Goal: Check status: Check status

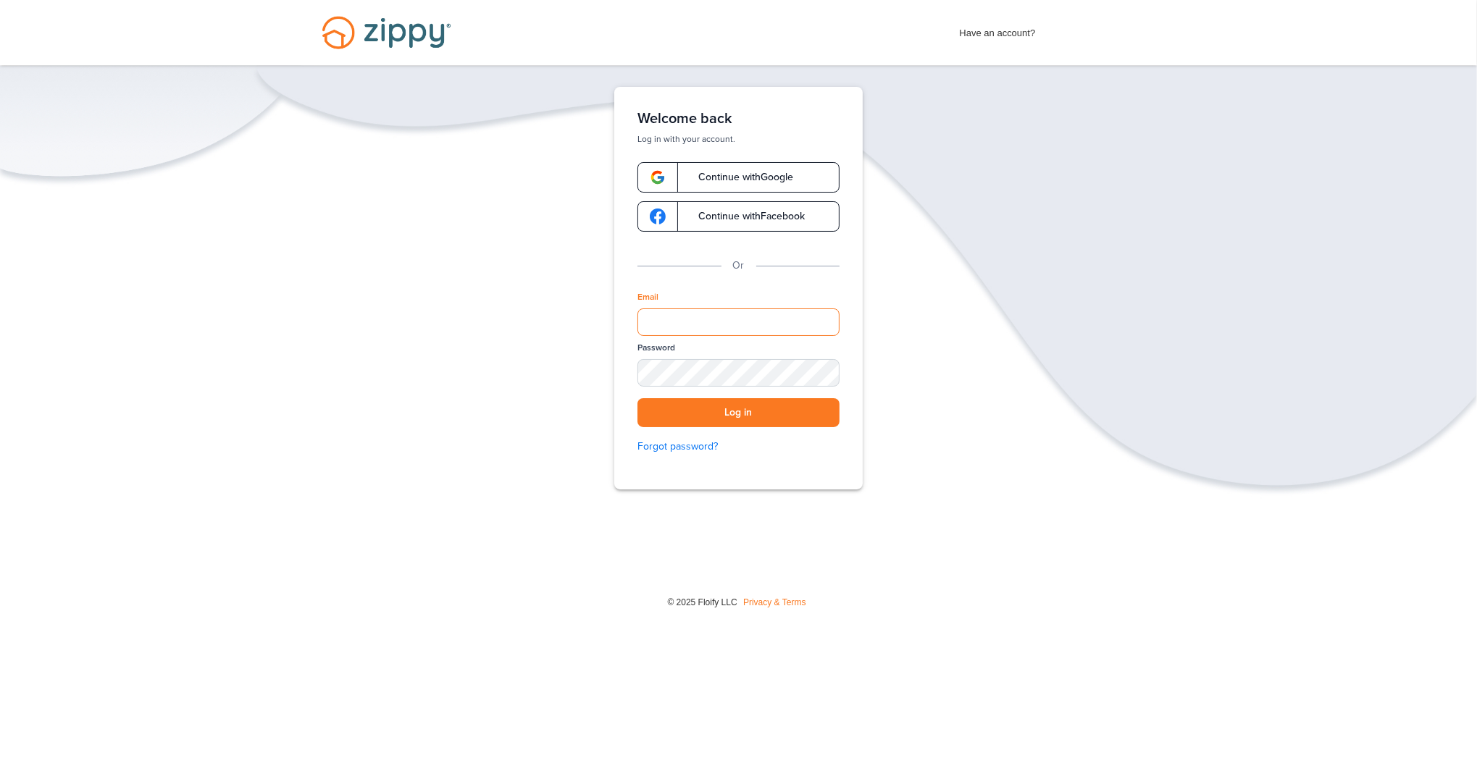
click at [663, 318] on input "Email" at bounding box center [738, 323] width 202 height 28
type input "**********"
click at [735, 411] on button "Log in" at bounding box center [738, 413] width 202 height 30
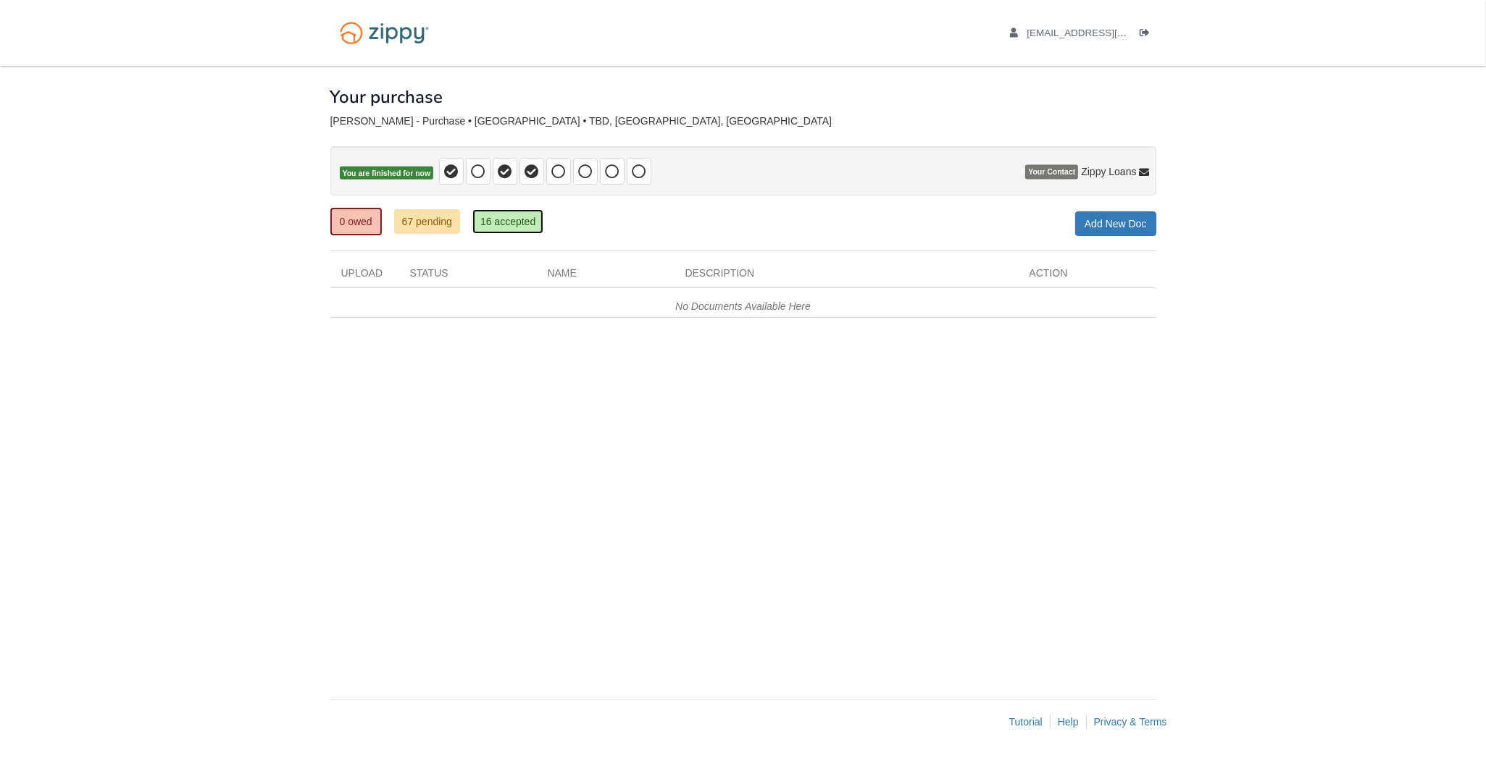
click at [505, 219] on link "16 accepted" at bounding box center [507, 221] width 71 height 25
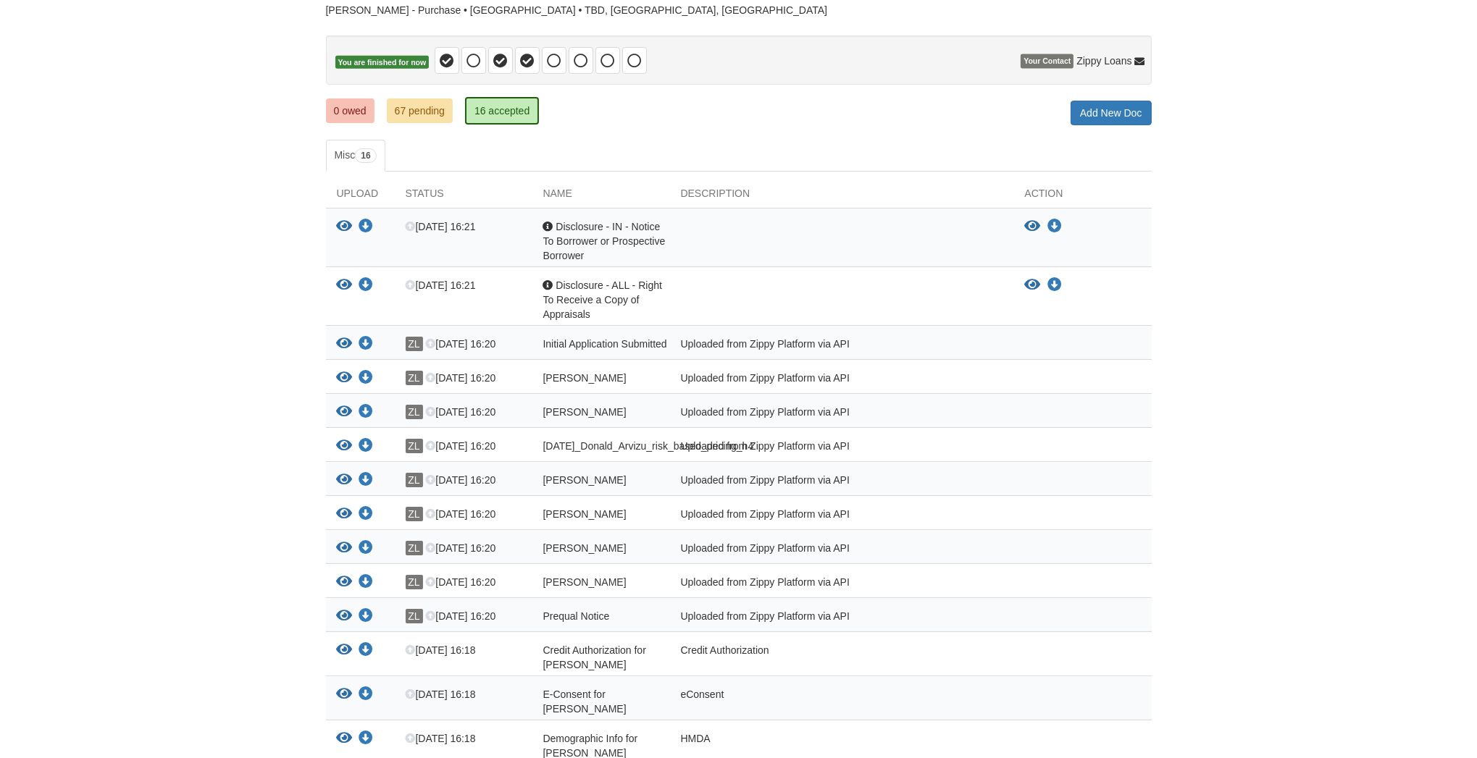
scroll to position [116, 0]
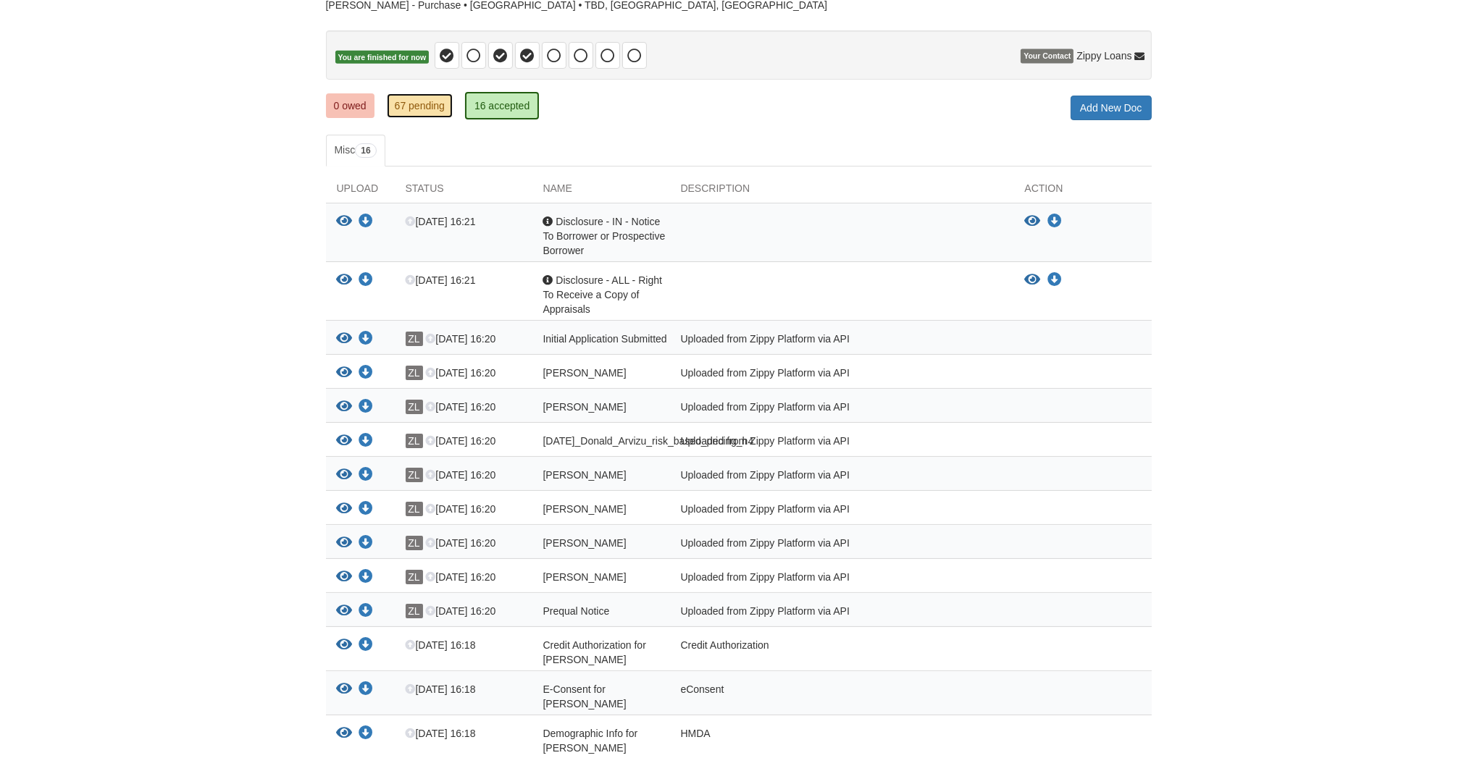
click at [406, 99] on link "67 pending" at bounding box center [420, 105] width 66 height 25
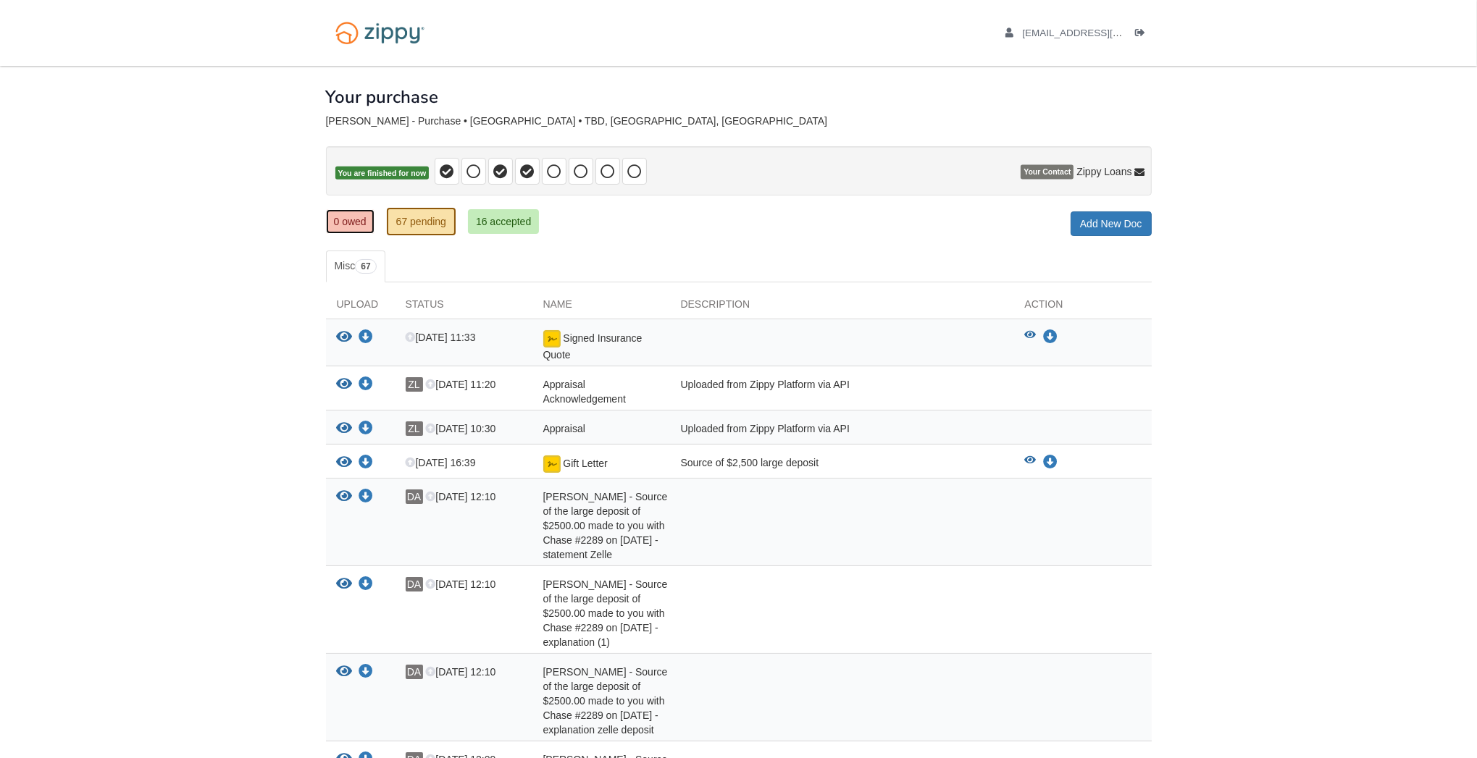
click at [352, 226] on link "0 owed" at bounding box center [350, 221] width 49 height 25
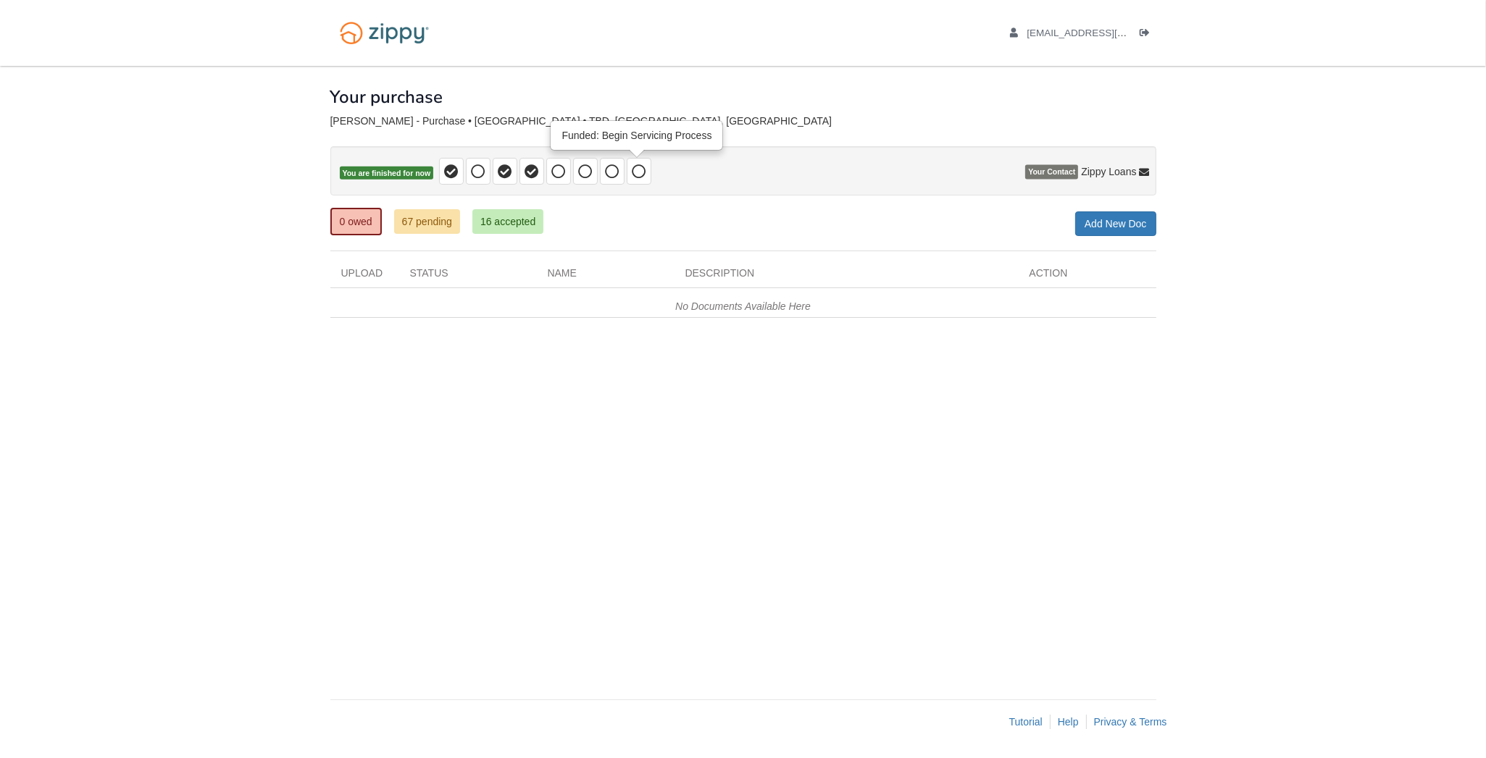
click at [632, 168] on icon at bounding box center [639, 171] width 14 height 14
click at [605, 168] on icon at bounding box center [612, 171] width 14 height 14
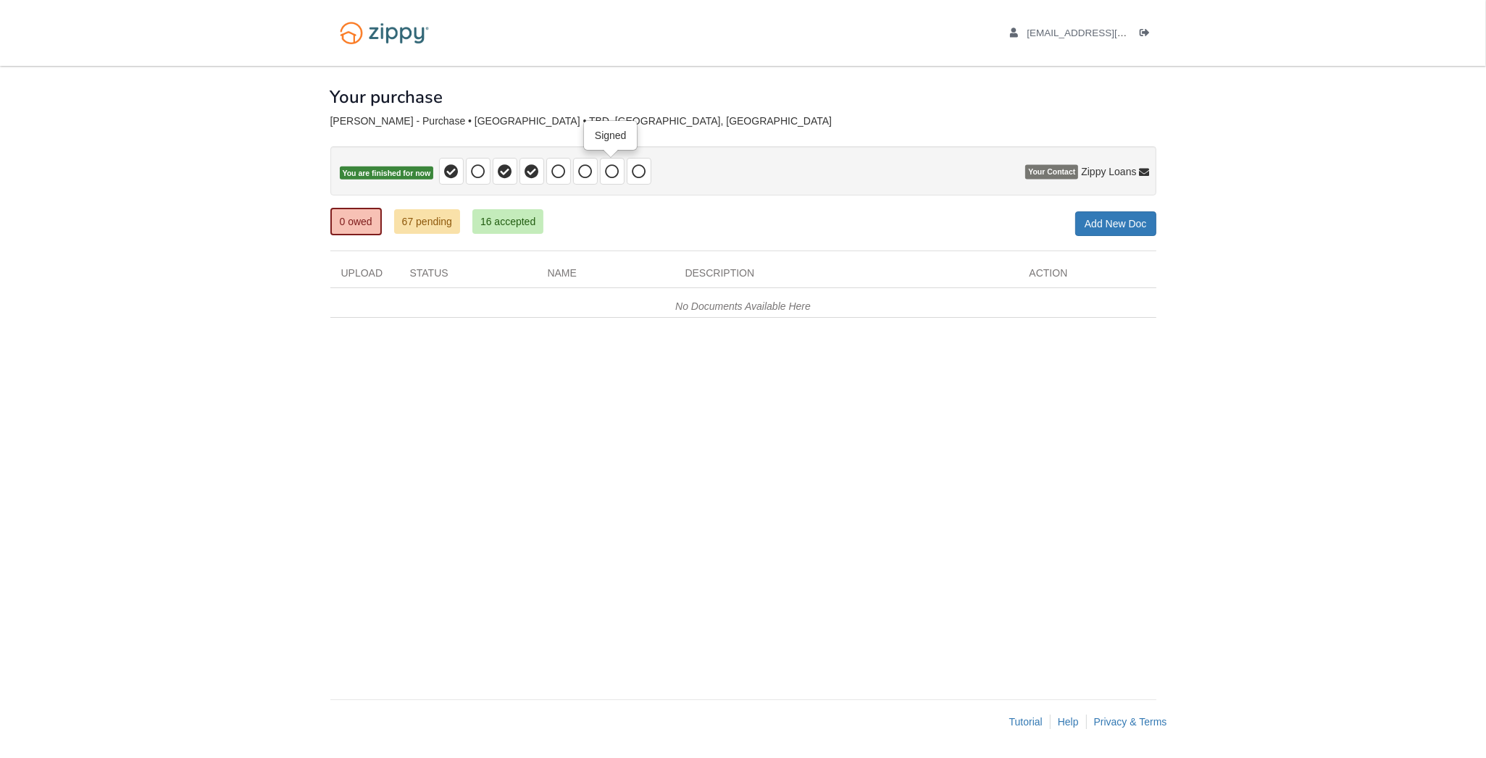
click at [605, 168] on icon at bounding box center [612, 171] width 14 height 14
click at [606, 168] on icon at bounding box center [612, 171] width 14 height 14
click at [637, 174] on icon at bounding box center [639, 171] width 14 height 14
